Goal: Information Seeking & Learning: Stay updated

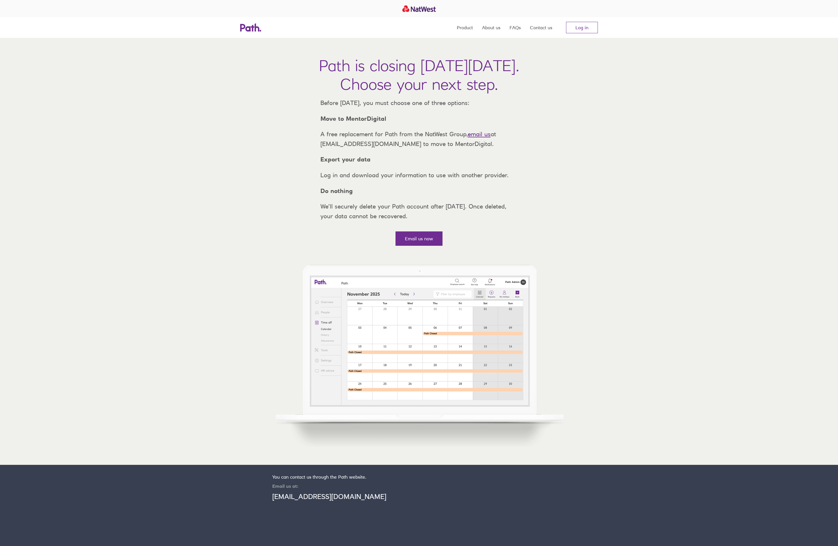
drag, startPoint x: 573, startPoint y: 126, endPoint x: 568, endPoint y: 123, distance: 5.6
click at [573, 125] on div "Path is closing [DATE][DATE]. Choose your next step. Before [DATE], you must ch…" at bounding box center [419, 144] width 838 height 212
